Goal: Complete application form

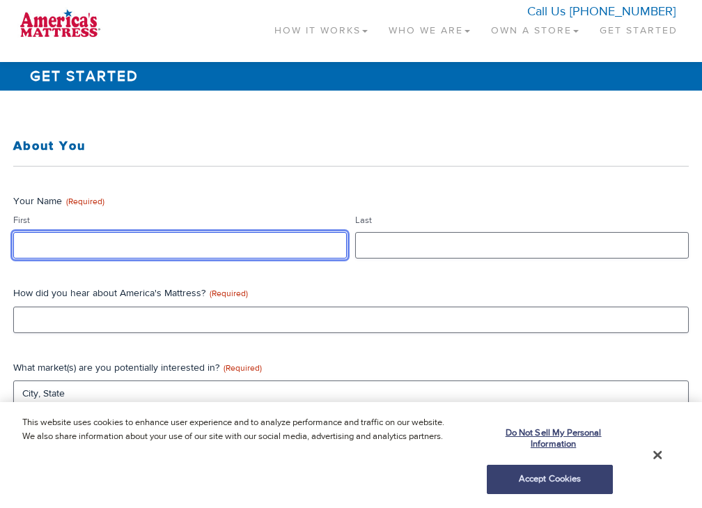
type input "data"
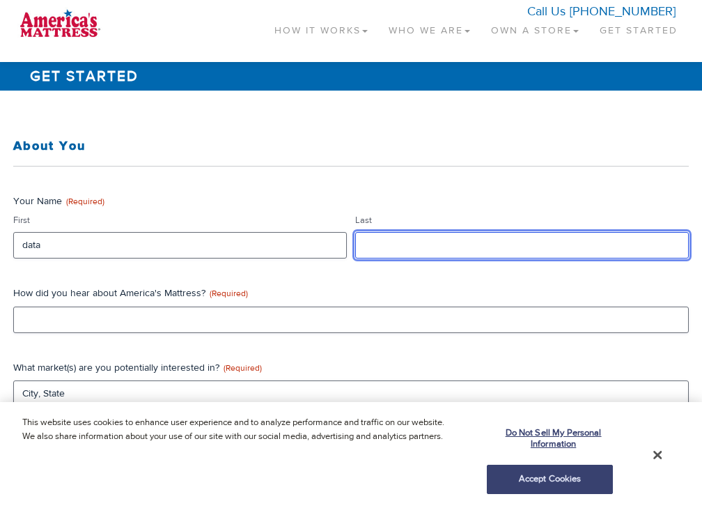
type input "data"
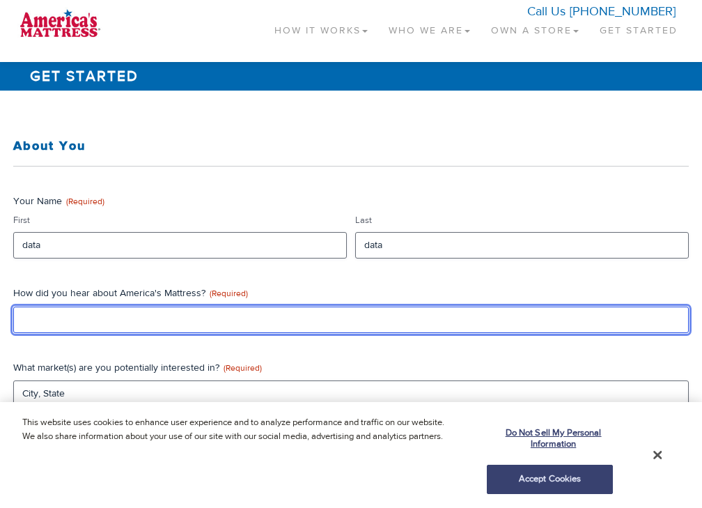
type input "data"
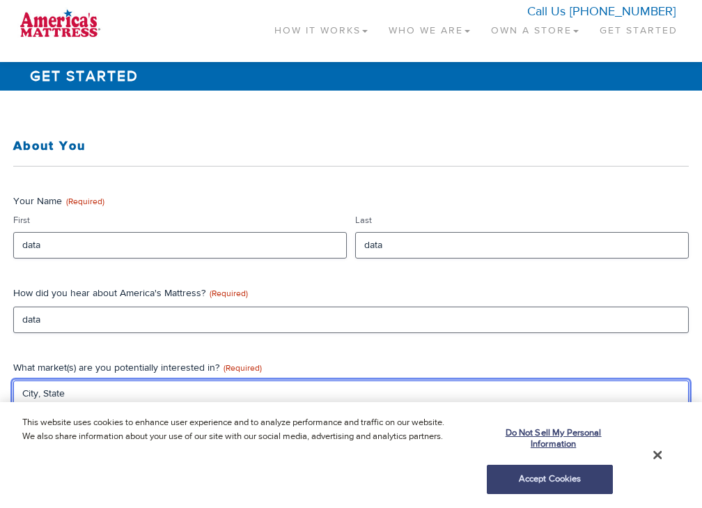
type input "CA"
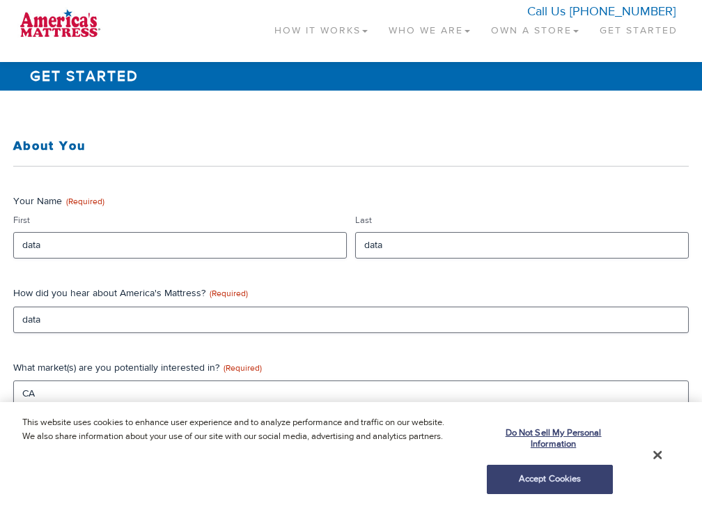
type input "data"
type textarea "data"
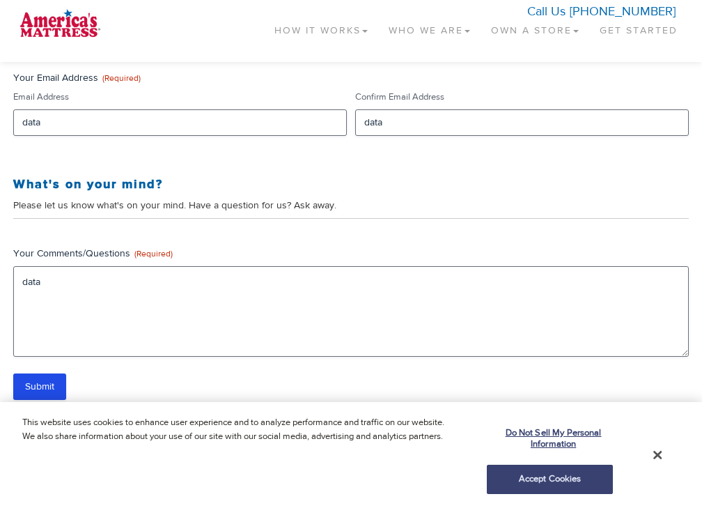
click at [170, 254] on span "(Required)" at bounding box center [153, 253] width 38 height 11
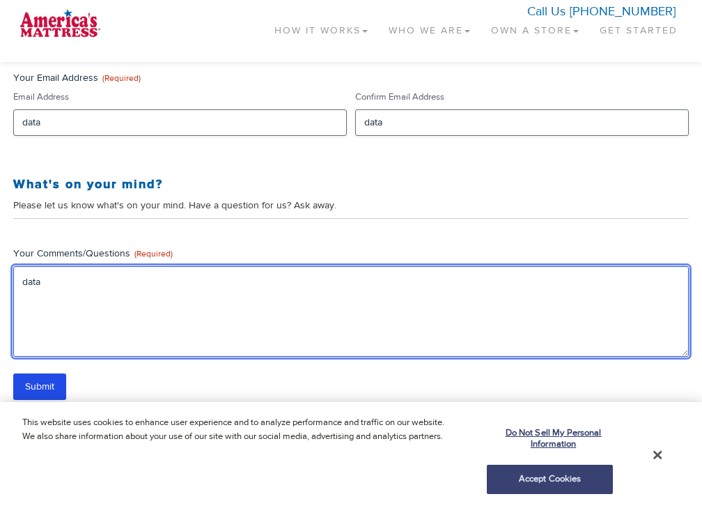
click at [170, 266] on textarea "data" at bounding box center [351, 311] width 676 height 91
